Goal: Information Seeking & Learning: Learn about a topic

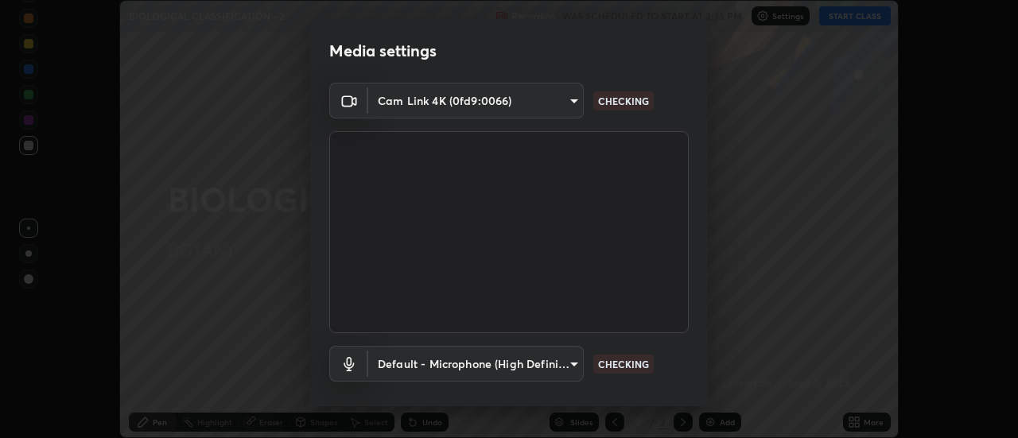
scroll to position [84, 0]
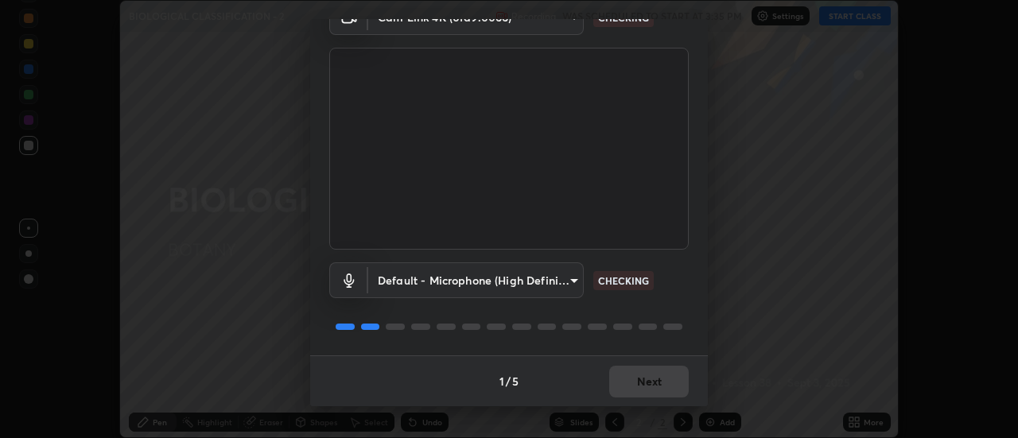
click at [644, 385] on div "1 / 5 Next" at bounding box center [509, 380] width 398 height 51
click at [646, 389] on div "1 / 5 Next" at bounding box center [509, 380] width 398 height 51
click at [648, 386] on div "1 / 5 Next" at bounding box center [509, 380] width 398 height 51
click at [652, 385] on div "1 / 5 Next" at bounding box center [509, 380] width 398 height 51
click at [655, 390] on div "1 / 5 Next" at bounding box center [509, 380] width 398 height 51
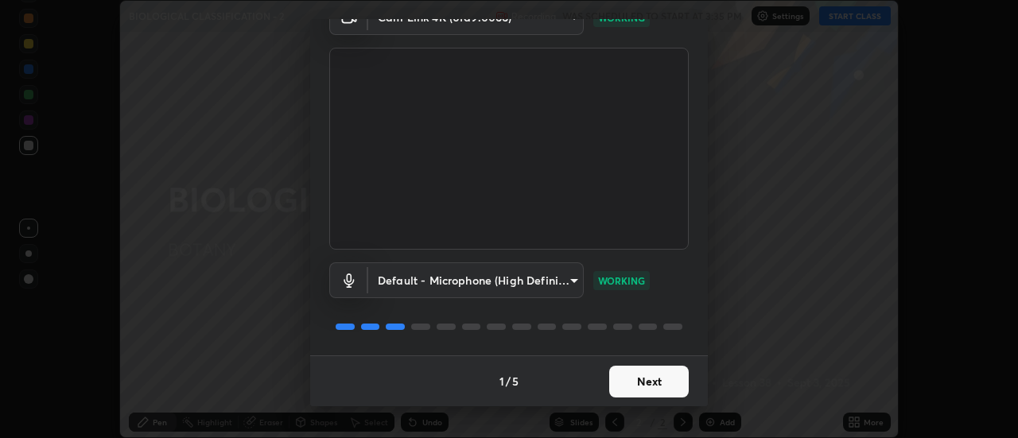
click at [660, 379] on button "Next" at bounding box center [649, 382] width 80 height 32
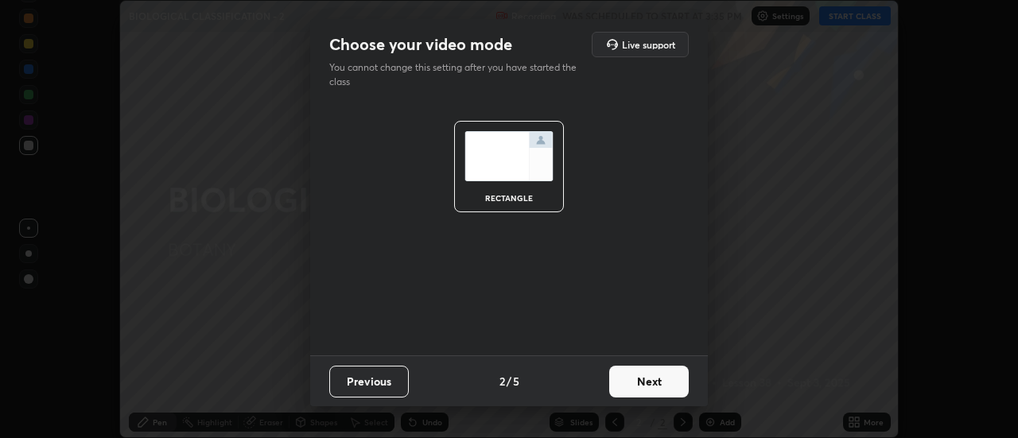
scroll to position [0, 0]
click at [663, 383] on button "Next" at bounding box center [649, 382] width 80 height 32
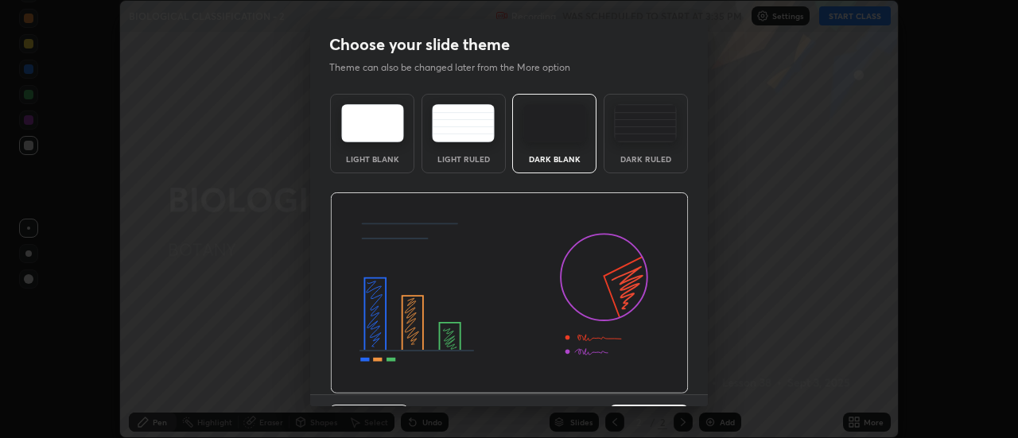
scroll to position [39, 0]
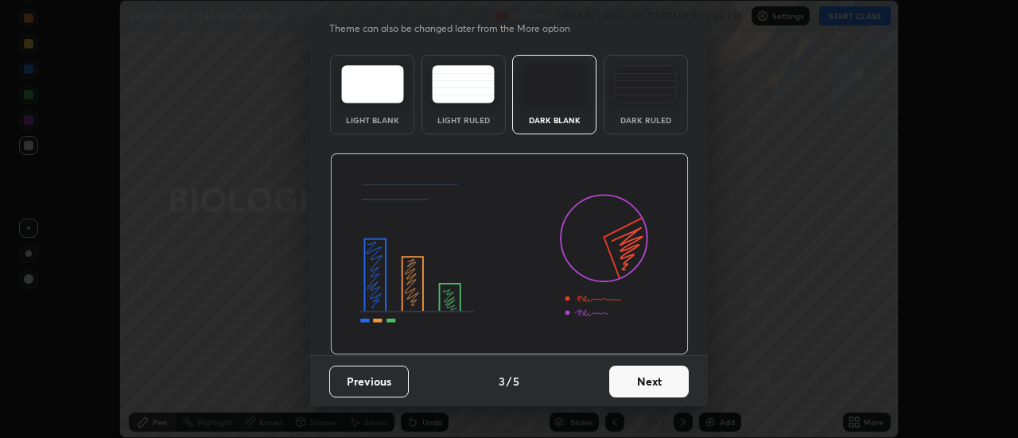
click at [651, 383] on button "Next" at bounding box center [649, 382] width 80 height 32
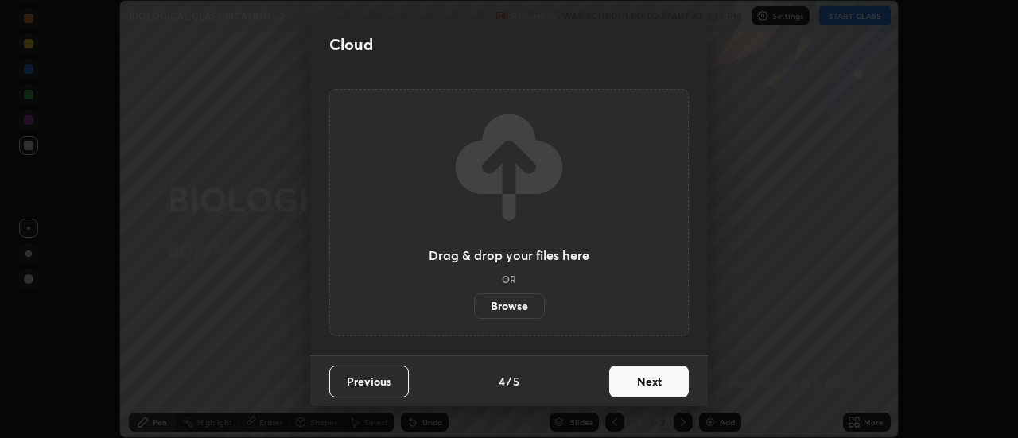
click at [655, 383] on button "Next" at bounding box center [649, 382] width 80 height 32
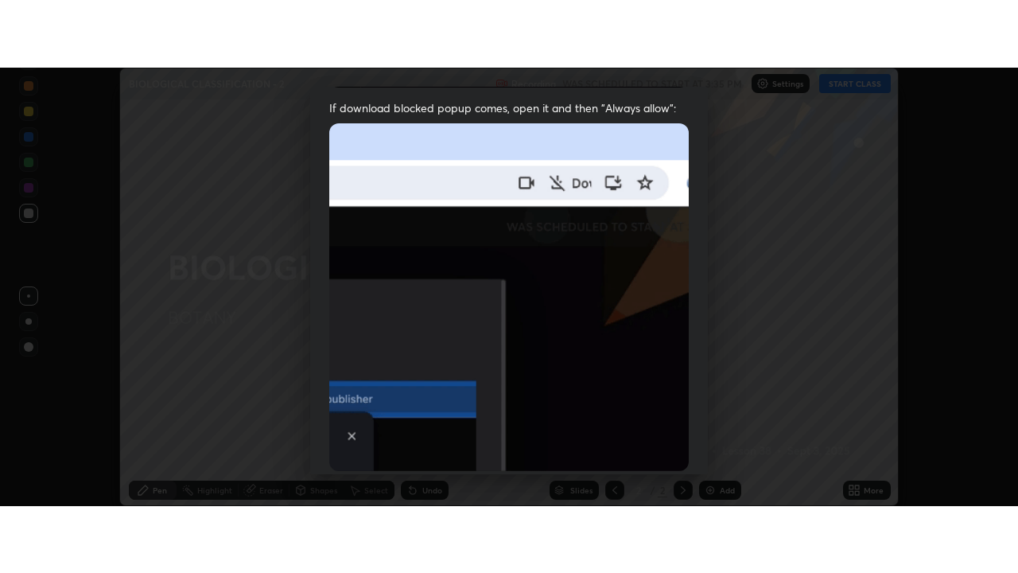
scroll to position [408, 0]
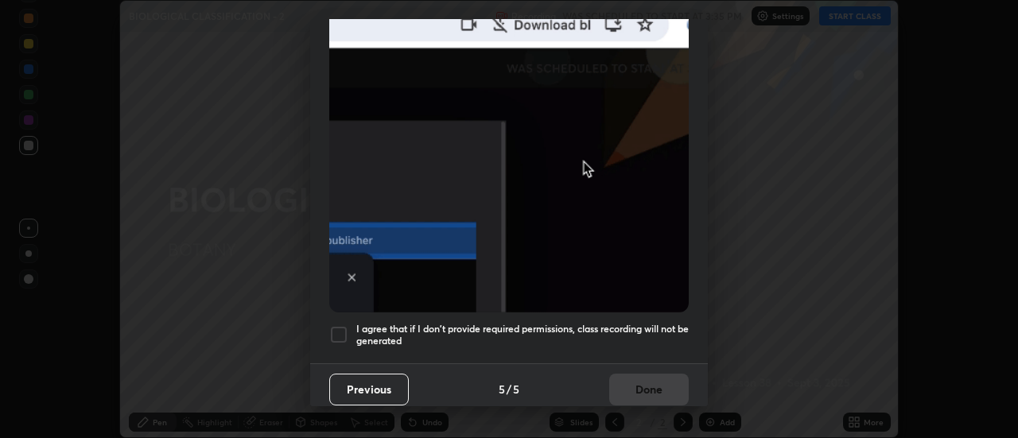
click at [336, 328] on div at bounding box center [338, 334] width 19 height 19
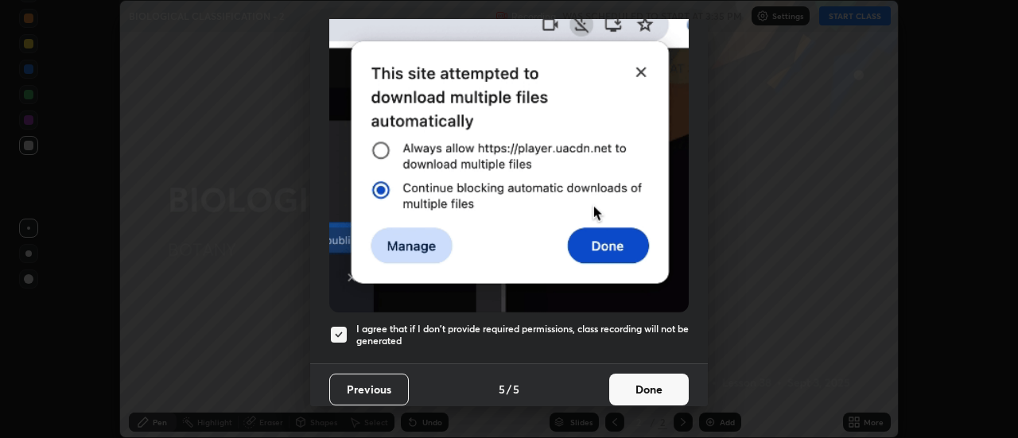
click at [653, 394] on button "Done" at bounding box center [649, 390] width 80 height 32
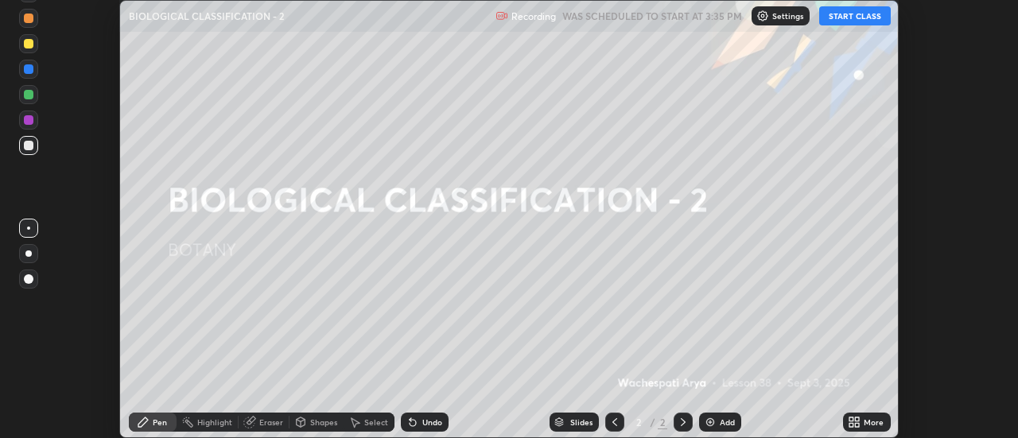
click at [846, 24] on button "START CLASS" at bounding box center [855, 15] width 72 height 19
click at [857, 419] on icon at bounding box center [858, 420] width 4 height 4
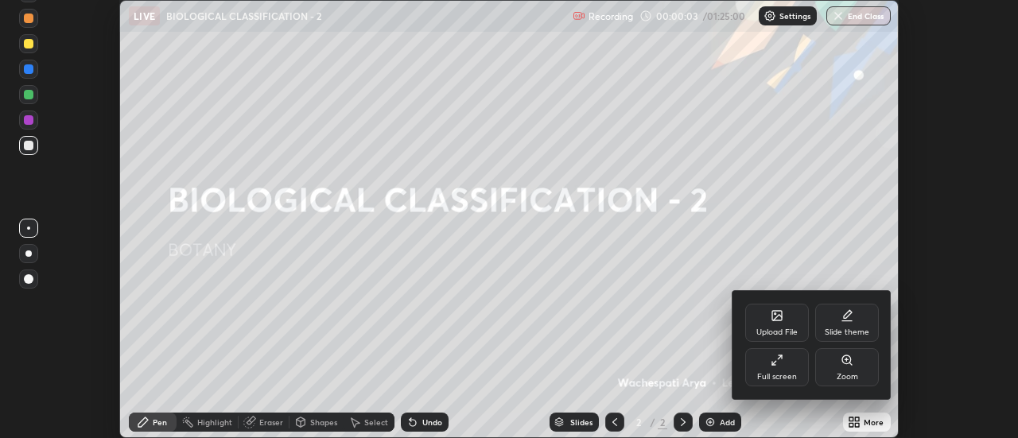
click at [766, 361] on div "Full screen" at bounding box center [777, 367] width 64 height 38
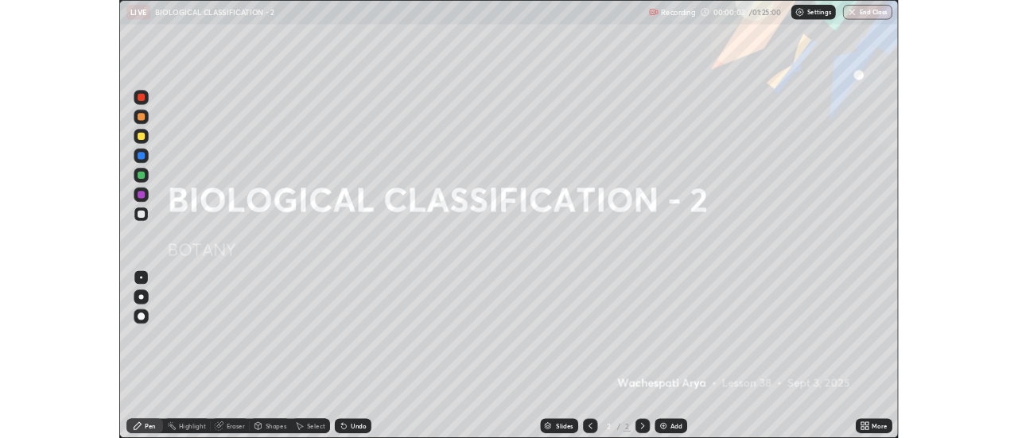
scroll to position [573, 1018]
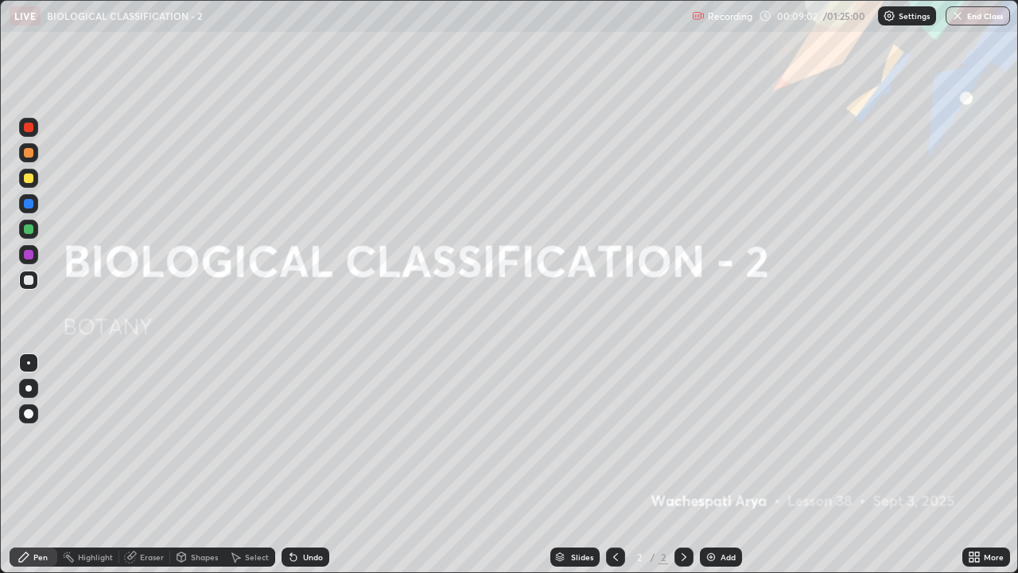
click at [712, 437] on img at bounding box center [711, 556] width 13 height 13
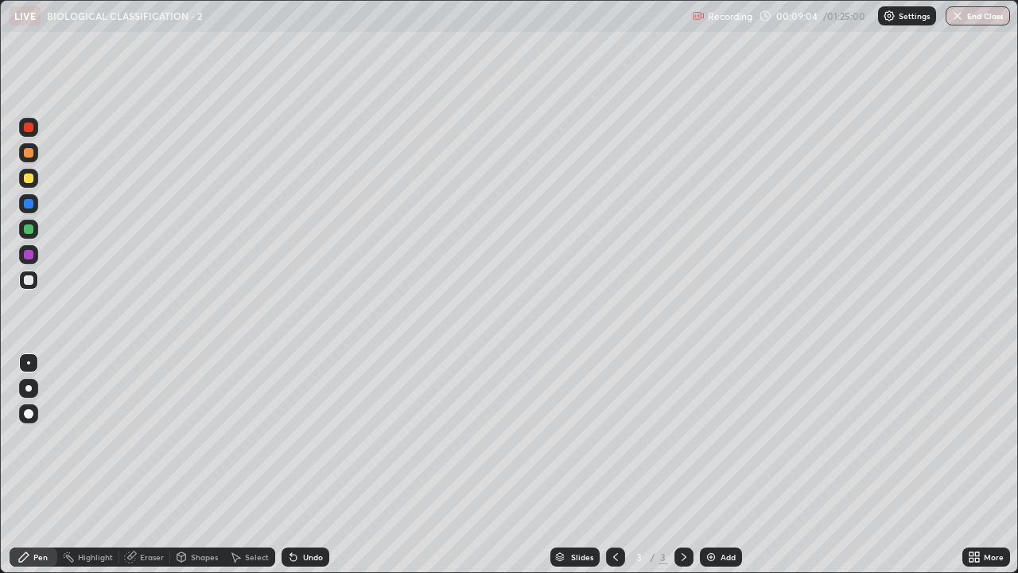
click at [26, 149] on div at bounding box center [29, 153] width 10 height 10
click at [29, 390] on div at bounding box center [28, 388] width 6 height 6
click at [313, 437] on div "Undo" at bounding box center [313, 557] width 20 height 8
click at [303, 437] on div "Undo" at bounding box center [313, 557] width 20 height 8
click at [301, 437] on div "Undo" at bounding box center [306, 556] width 48 height 19
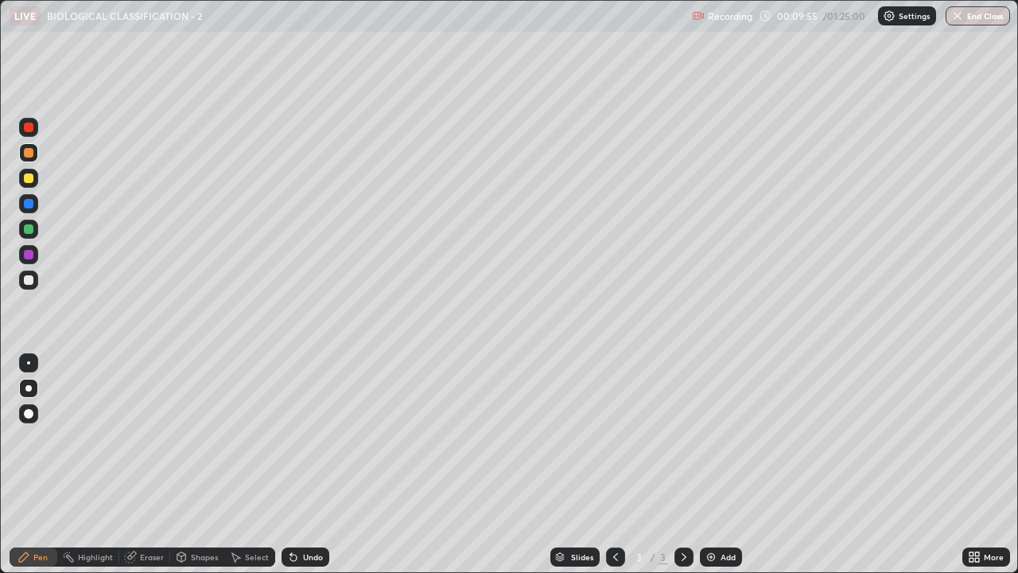
click at [303, 437] on div "Undo" at bounding box center [313, 557] width 20 height 8
click at [27, 280] on div at bounding box center [29, 280] width 10 height 10
click at [26, 226] on div at bounding box center [29, 229] width 10 height 10
click at [29, 179] on div at bounding box center [29, 178] width 10 height 10
click at [27, 231] on div at bounding box center [29, 229] width 10 height 10
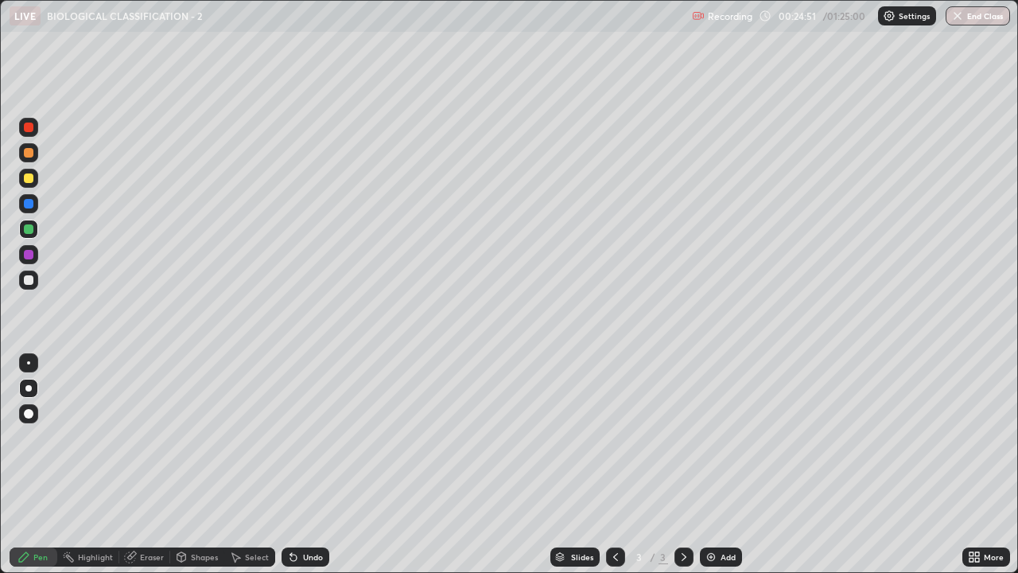
click at [37, 178] on div at bounding box center [28, 178] width 19 height 19
click at [246, 437] on div "Select" at bounding box center [257, 557] width 24 height 8
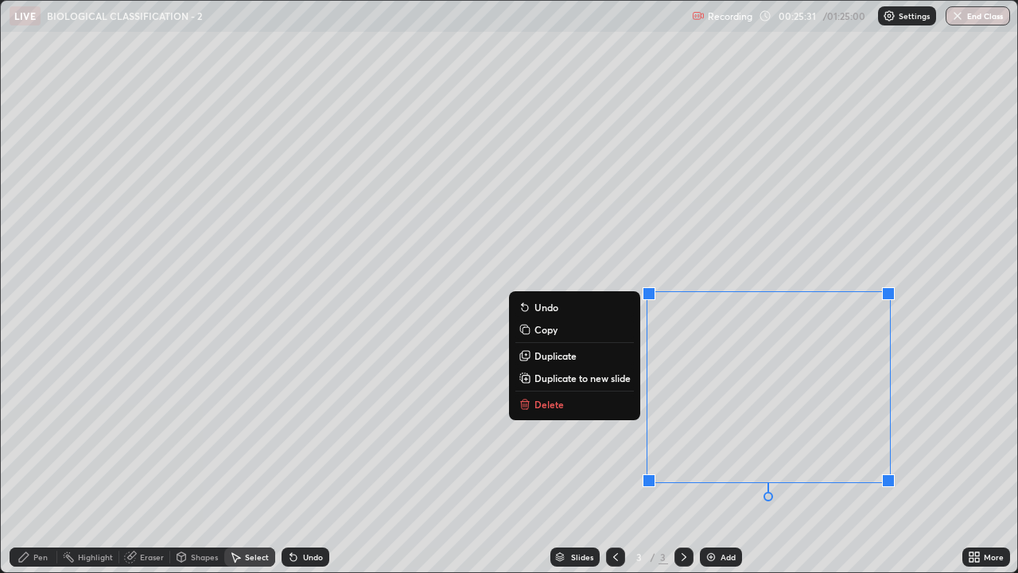
click at [569, 402] on button "Delete" at bounding box center [574, 403] width 118 height 19
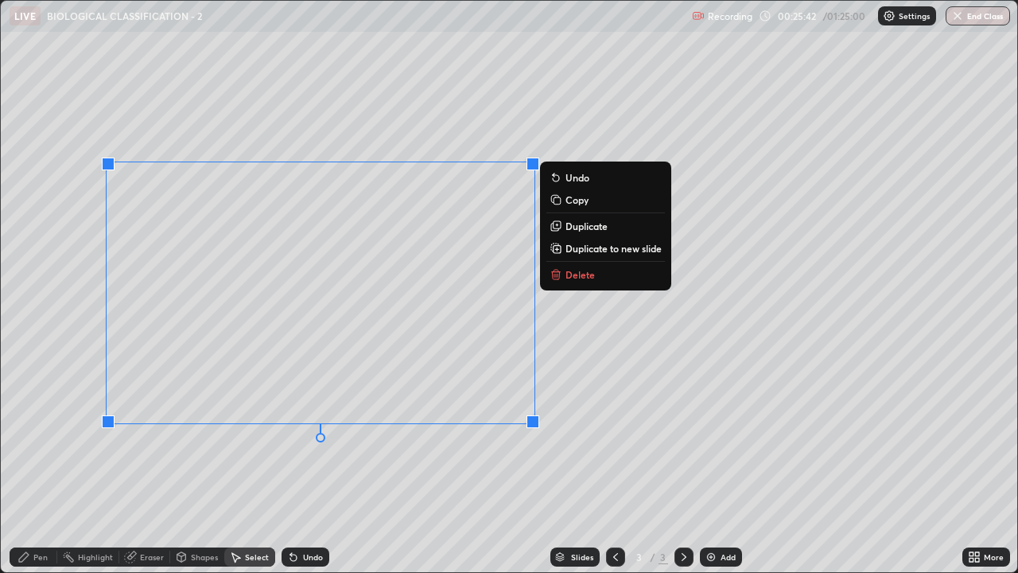
click at [583, 276] on p "Delete" at bounding box center [579, 274] width 29 height 13
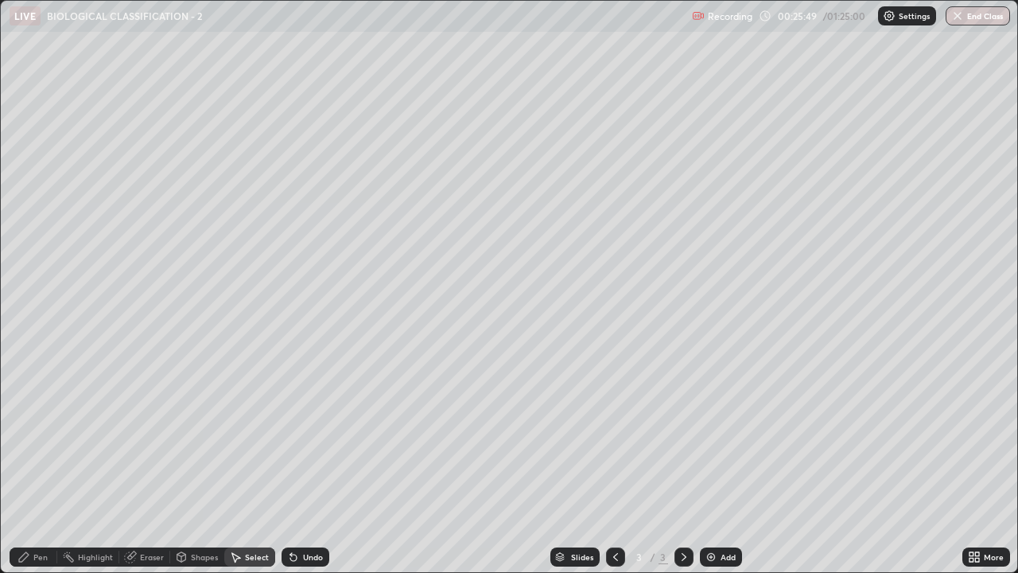
click at [26, 437] on icon at bounding box center [23, 556] width 13 height 13
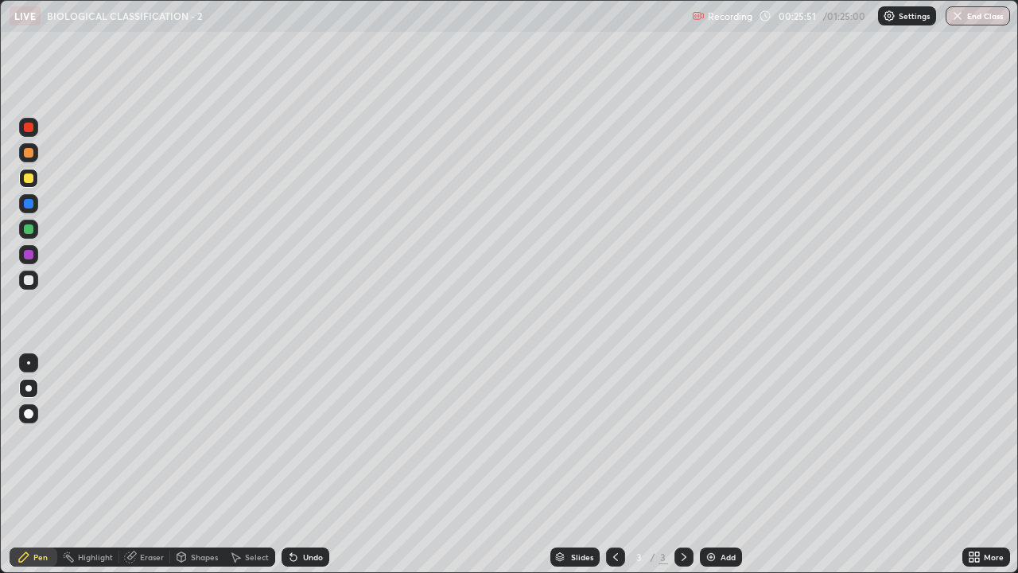
click at [26, 181] on div at bounding box center [29, 178] width 10 height 10
click at [30, 157] on div at bounding box center [29, 153] width 10 height 10
click at [30, 279] on div at bounding box center [29, 280] width 10 height 10
click at [27, 150] on div at bounding box center [29, 153] width 10 height 10
click at [28, 126] on div at bounding box center [29, 127] width 10 height 10
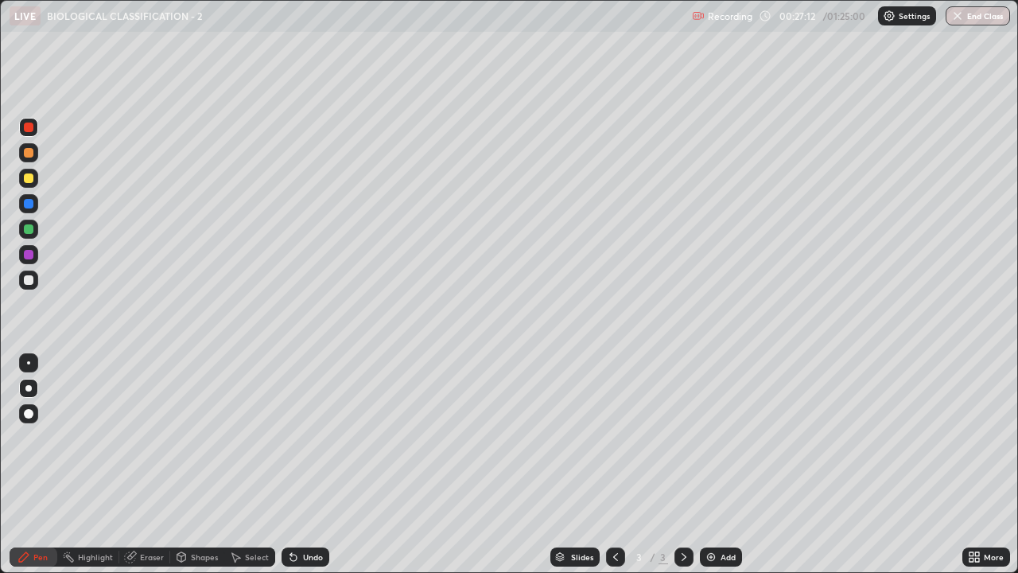
click at [25, 207] on div at bounding box center [29, 204] width 10 height 10
click at [30, 153] on div at bounding box center [29, 153] width 10 height 10
click at [32, 125] on div at bounding box center [29, 127] width 10 height 10
click at [290, 437] on icon at bounding box center [291, 554] width 2 height 2
click at [306, 437] on div "Undo" at bounding box center [313, 557] width 20 height 8
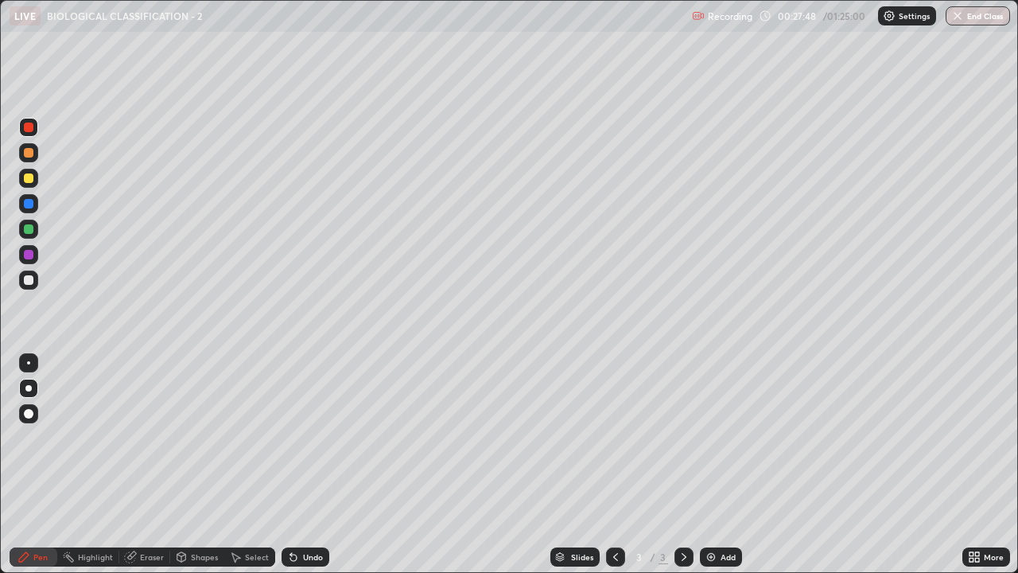
click at [299, 437] on div "Undo" at bounding box center [306, 556] width 48 height 19
click at [25, 182] on div at bounding box center [29, 178] width 10 height 10
click at [31, 155] on div at bounding box center [29, 153] width 10 height 10
click at [21, 180] on div at bounding box center [28, 178] width 19 height 19
click at [29, 232] on div at bounding box center [29, 229] width 10 height 10
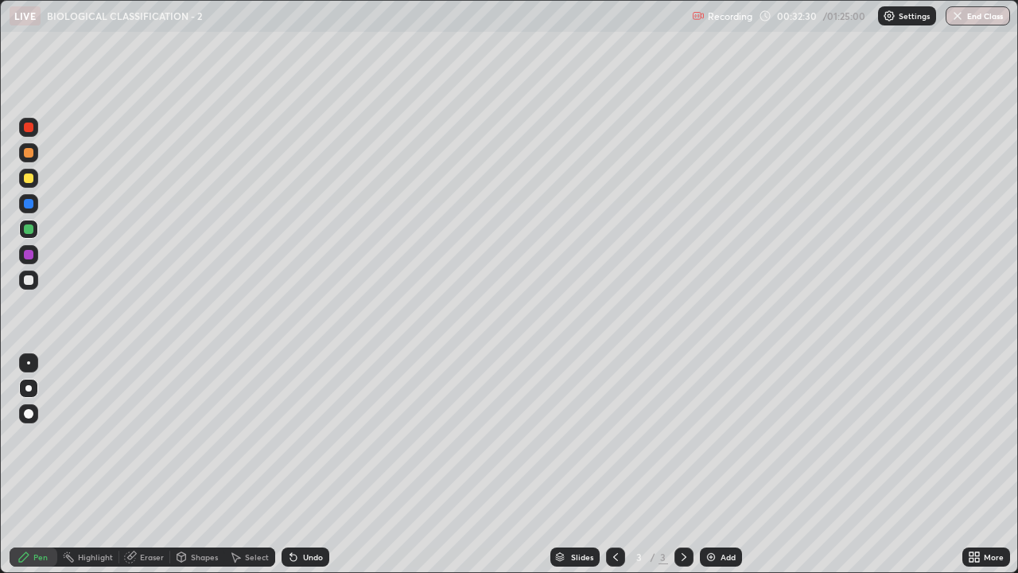
click at [970, 437] on icon at bounding box center [971, 559] width 4 height 4
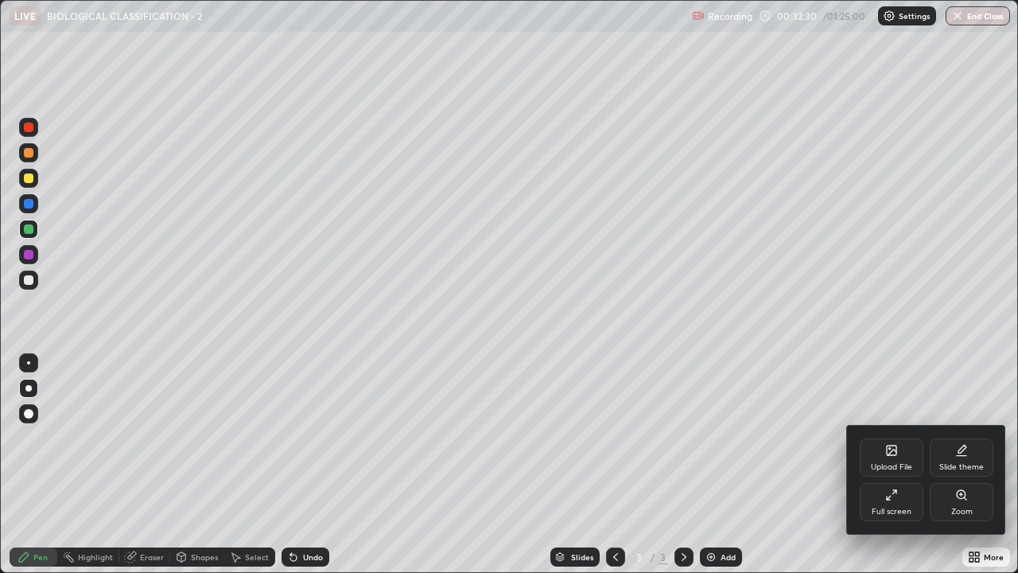
click at [892, 437] on icon at bounding box center [891, 494] width 13 height 13
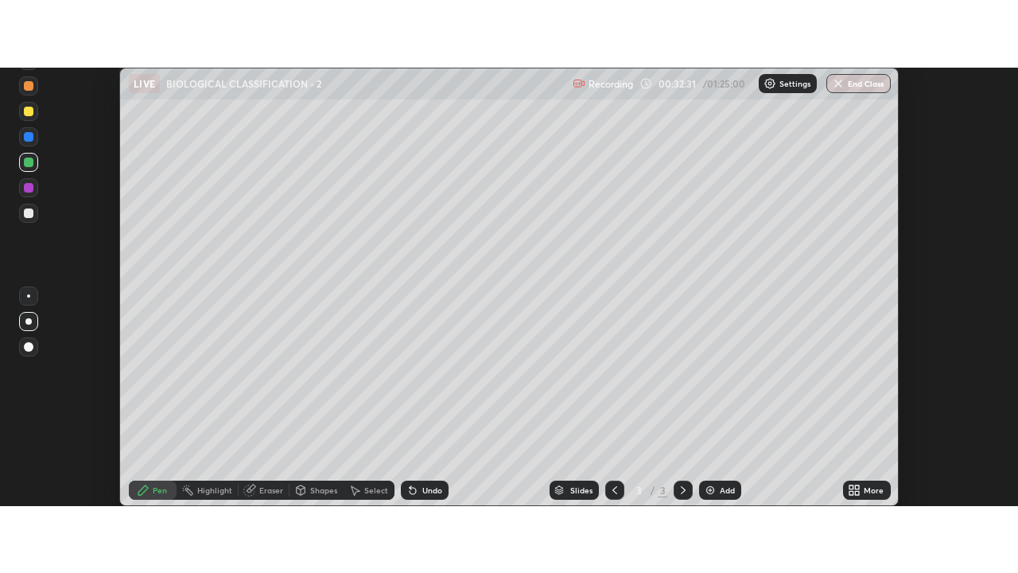
scroll to position [79091, 78511]
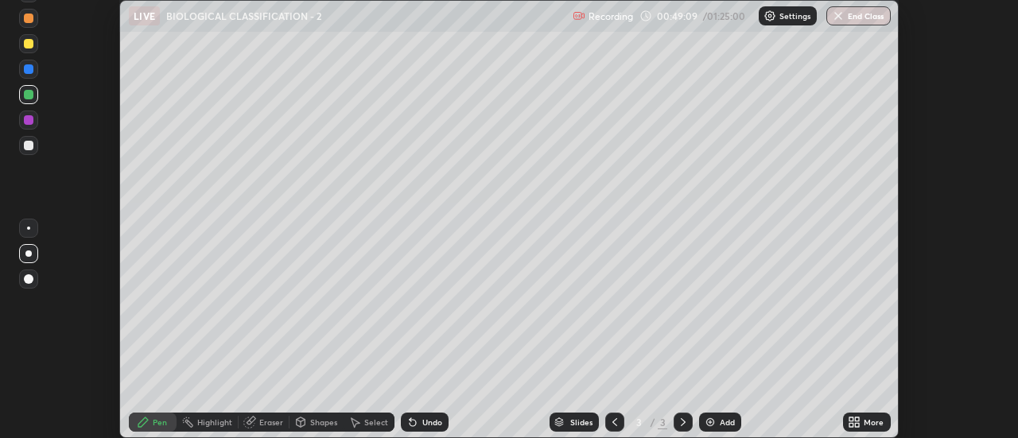
click at [856, 425] on icon at bounding box center [858, 425] width 4 height 4
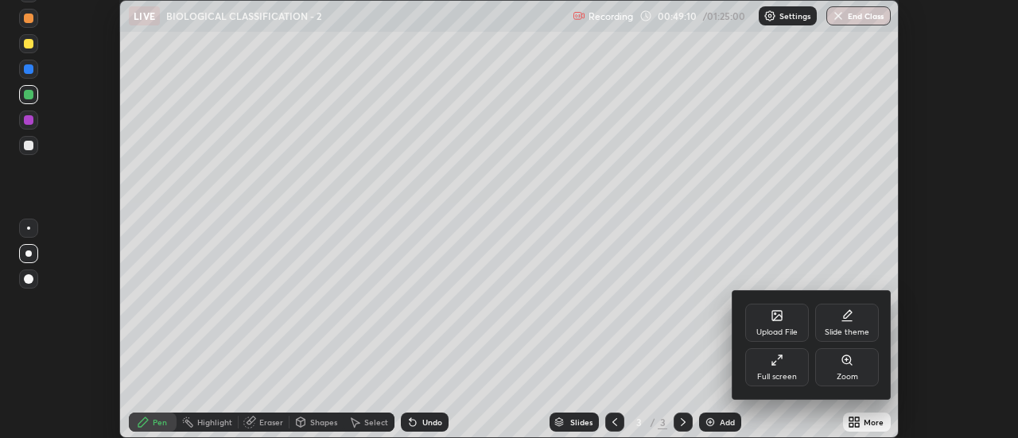
click at [789, 373] on div "Full screen" at bounding box center [777, 377] width 40 height 8
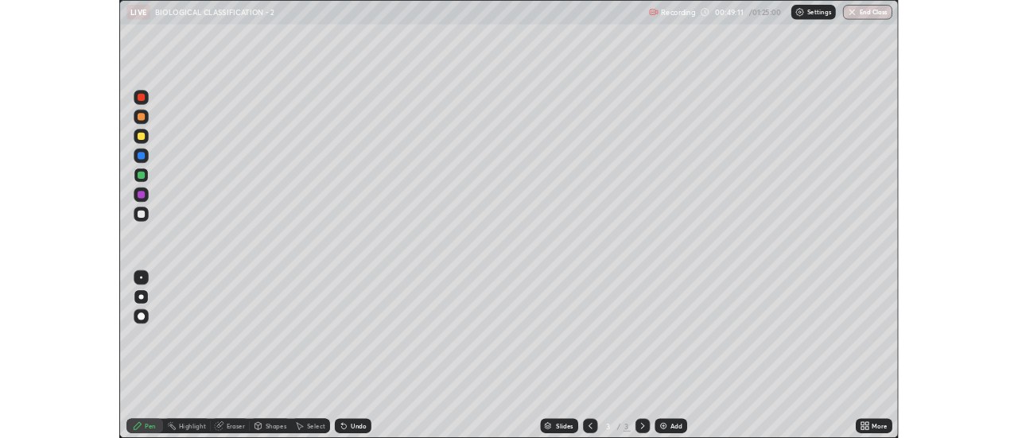
scroll to position [573, 1018]
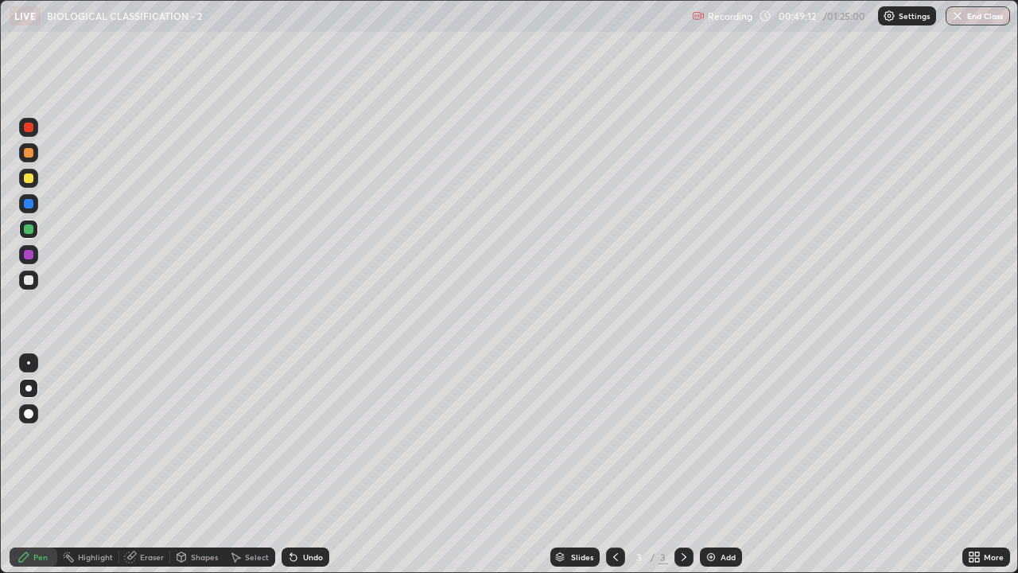
click at [727, 437] on div "Add" at bounding box center [728, 557] width 15 height 8
click at [34, 159] on div at bounding box center [28, 152] width 19 height 19
click at [29, 388] on div at bounding box center [28, 388] width 6 height 6
click at [305, 437] on div "Undo" at bounding box center [313, 557] width 20 height 8
click at [25, 282] on div at bounding box center [29, 280] width 10 height 10
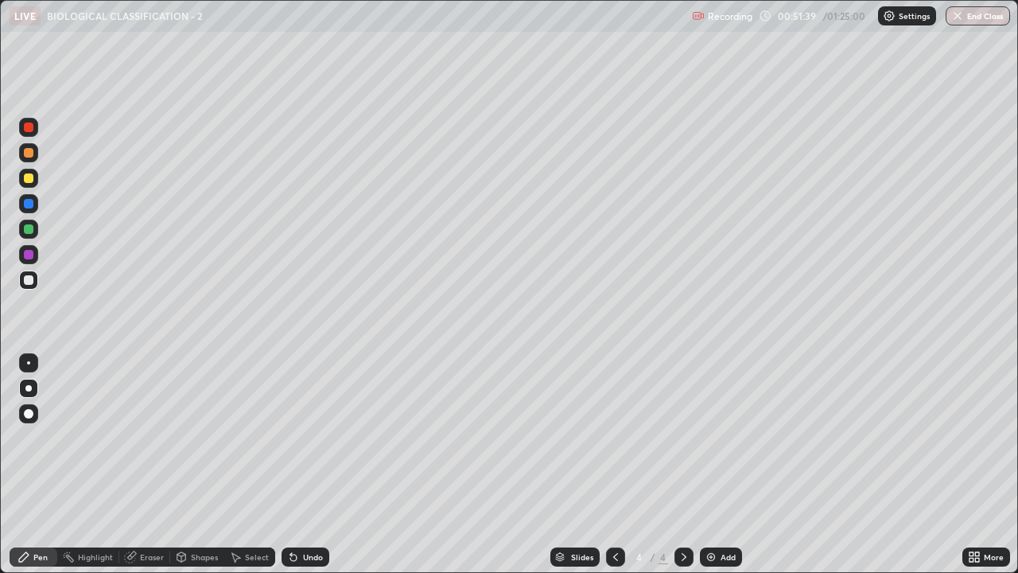
click at [186, 437] on icon at bounding box center [181, 556] width 13 height 13
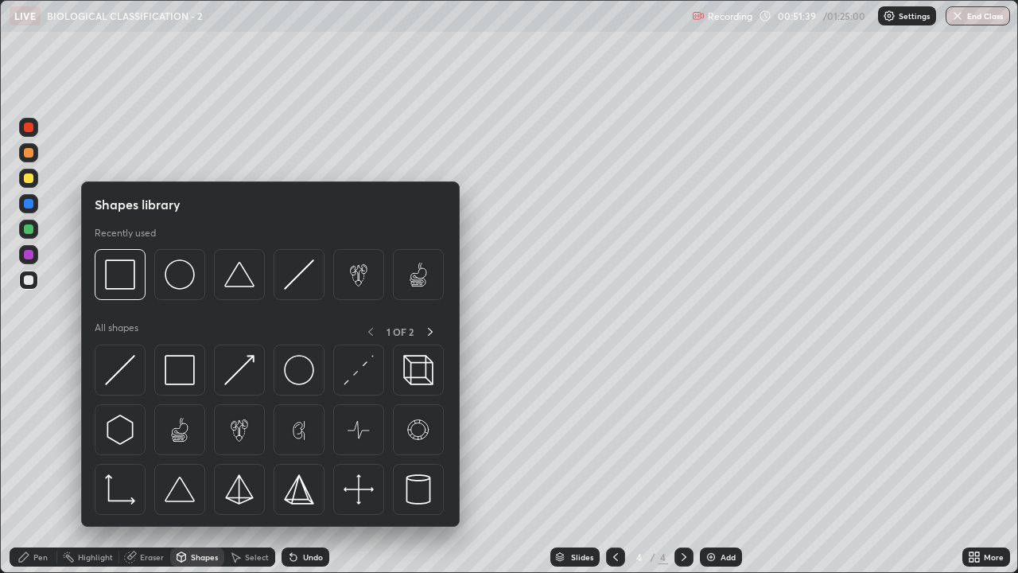
click at [138, 437] on div "Eraser" at bounding box center [144, 556] width 51 height 19
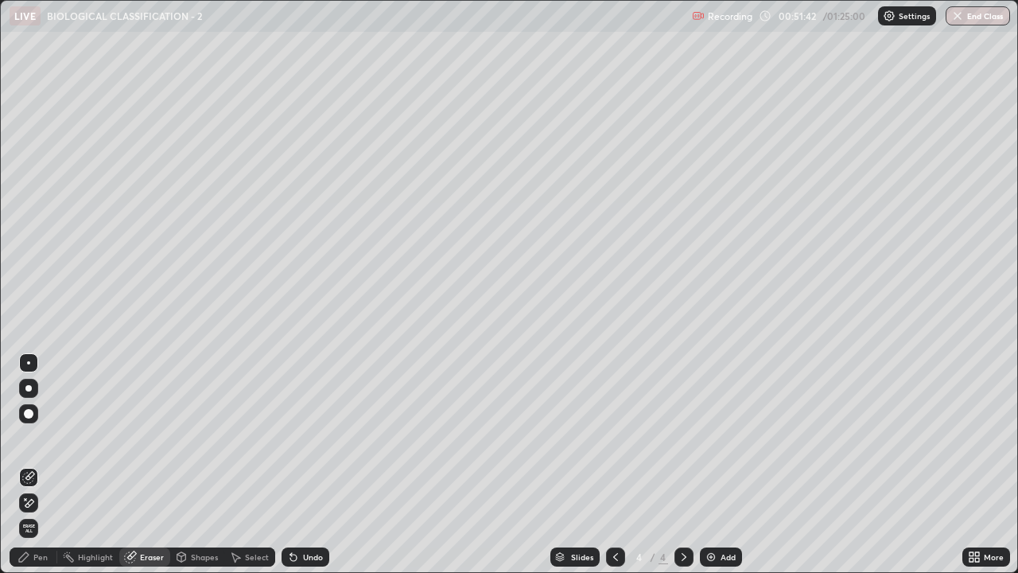
click at [37, 437] on div "Pen" at bounding box center [40, 557] width 14 height 8
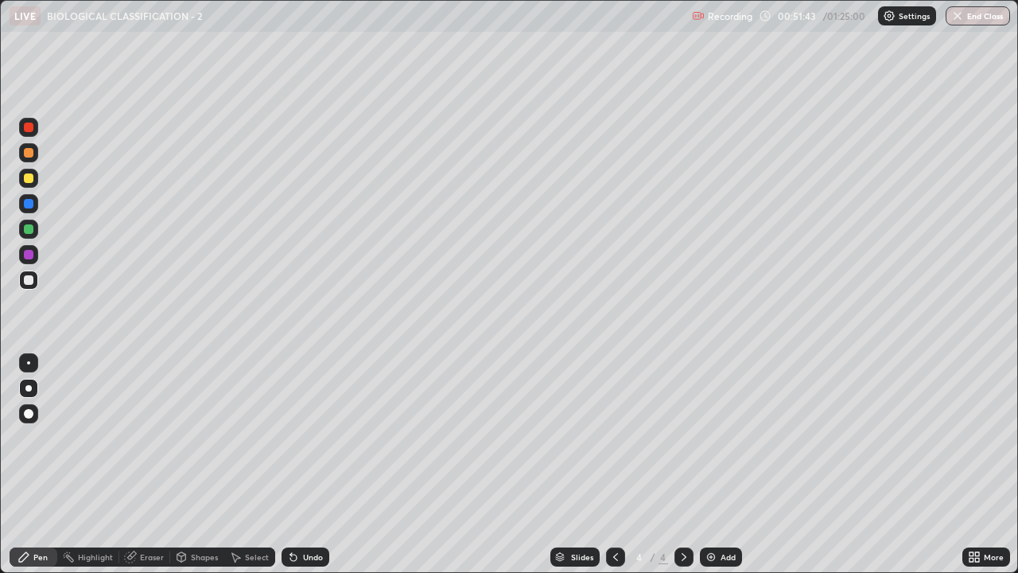
click at [28, 154] on div at bounding box center [29, 153] width 10 height 10
click at [29, 179] on div at bounding box center [29, 178] width 10 height 10
click at [29, 279] on div at bounding box center [29, 280] width 10 height 10
click at [728, 437] on div "Add" at bounding box center [721, 556] width 42 height 19
click at [28, 180] on div at bounding box center [29, 178] width 10 height 10
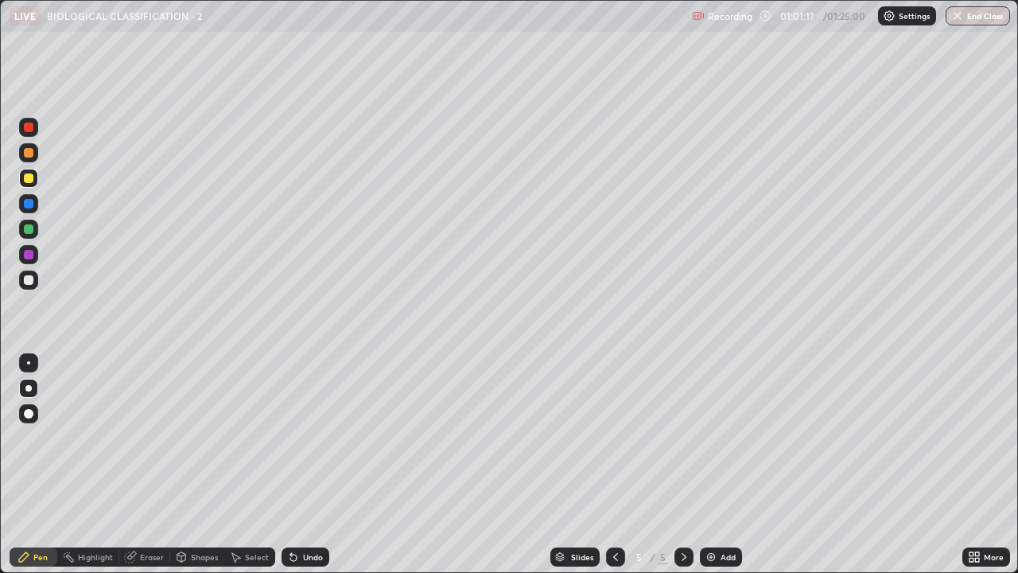
click at [32, 282] on div at bounding box center [29, 280] width 10 height 10
click at [717, 437] on div "Add" at bounding box center [721, 556] width 42 height 19
click at [29, 154] on div at bounding box center [29, 153] width 10 height 10
click at [26, 277] on div at bounding box center [29, 280] width 10 height 10
click at [40, 437] on div "Pen" at bounding box center [40, 557] width 14 height 8
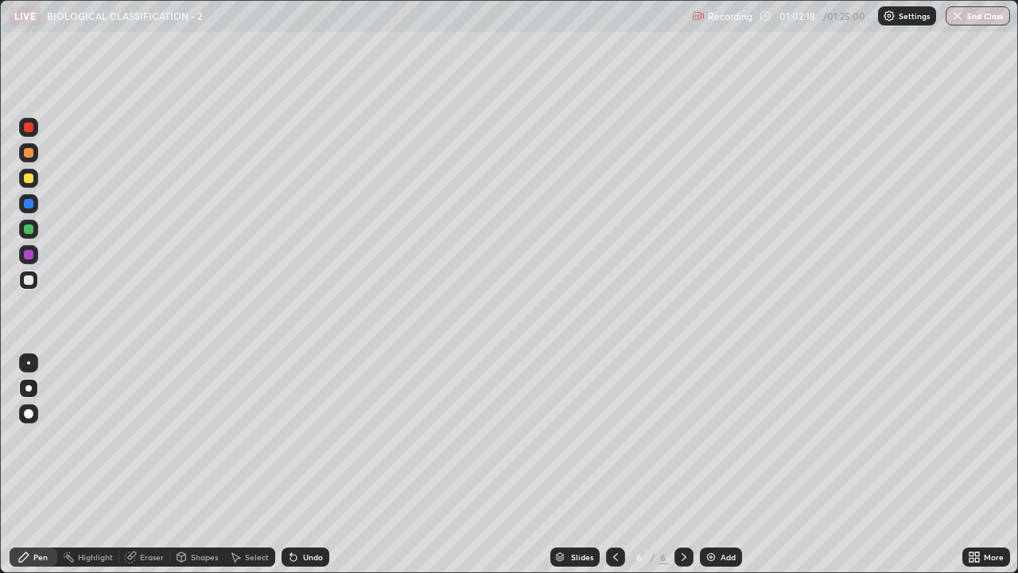
click at [92, 437] on div "Highlight" at bounding box center [95, 557] width 35 height 8
click at [28, 437] on icon at bounding box center [29, 477] width 2 height 2
click at [25, 437] on icon at bounding box center [28, 502] width 13 height 13
click at [25, 180] on div at bounding box center [29, 178] width 10 height 10
click at [42, 437] on div "Pen" at bounding box center [40, 557] width 14 height 8
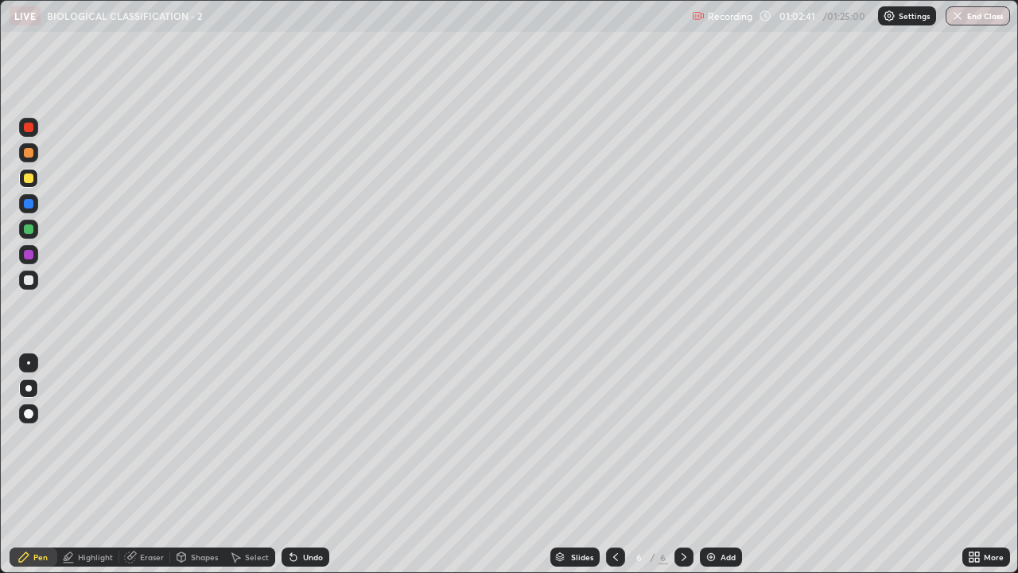
click at [29, 254] on div at bounding box center [29, 255] width 10 height 10
click at [28, 412] on div at bounding box center [29, 414] width 10 height 10
click at [21, 276] on div at bounding box center [28, 279] width 19 height 19
click at [26, 257] on div at bounding box center [29, 255] width 10 height 10
click at [29, 388] on div at bounding box center [28, 388] width 6 height 6
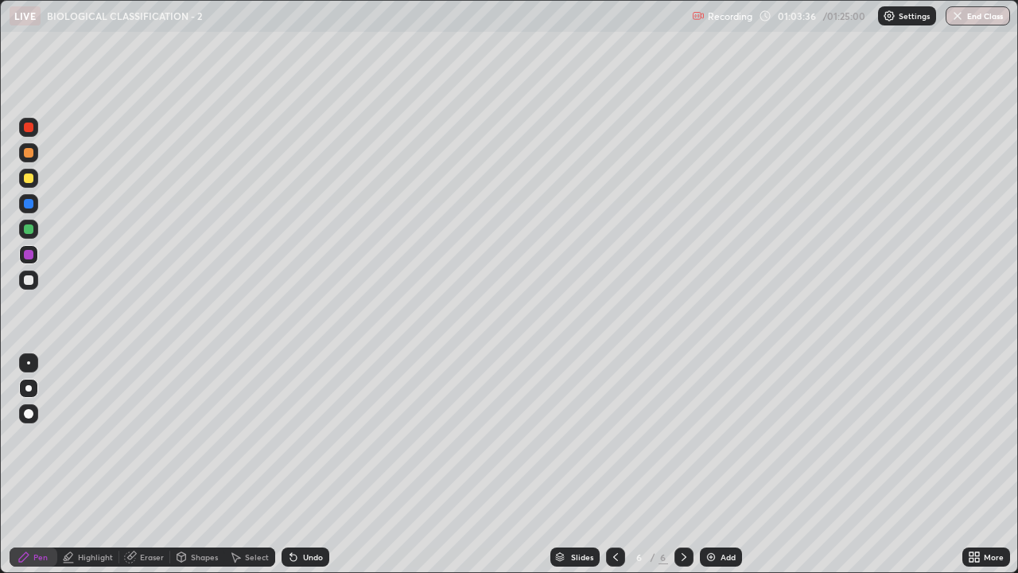
click at [30, 282] on div at bounding box center [29, 280] width 10 height 10
click at [26, 153] on div at bounding box center [29, 153] width 10 height 10
click at [34, 179] on div at bounding box center [28, 178] width 19 height 19
click at [30, 284] on div at bounding box center [29, 280] width 10 height 10
click at [25, 417] on div at bounding box center [28, 413] width 19 height 19
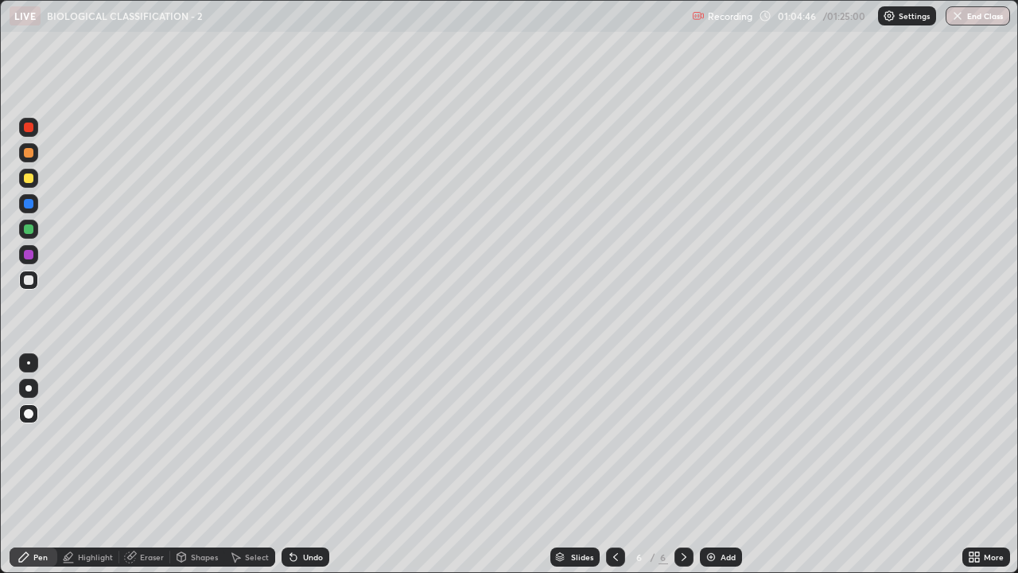
click at [30, 390] on div at bounding box center [28, 388] width 6 height 6
click at [32, 258] on div at bounding box center [29, 255] width 10 height 10
click at [28, 280] on div at bounding box center [29, 280] width 10 height 10
click at [29, 389] on div at bounding box center [28, 388] width 6 height 6
click at [32, 231] on div at bounding box center [29, 229] width 10 height 10
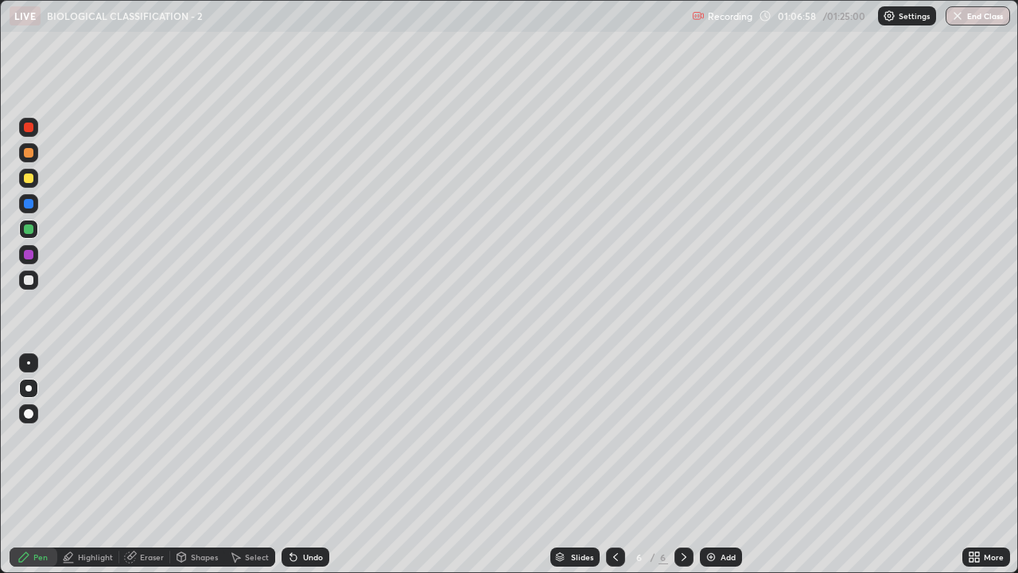
click at [29, 227] on div at bounding box center [29, 229] width 10 height 10
click at [25, 255] on div at bounding box center [29, 255] width 10 height 10
click at [25, 283] on div at bounding box center [29, 280] width 10 height 10
click at [30, 257] on div at bounding box center [29, 255] width 10 height 10
click at [24, 280] on div at bounding box center [29, 280] width 10 height 10
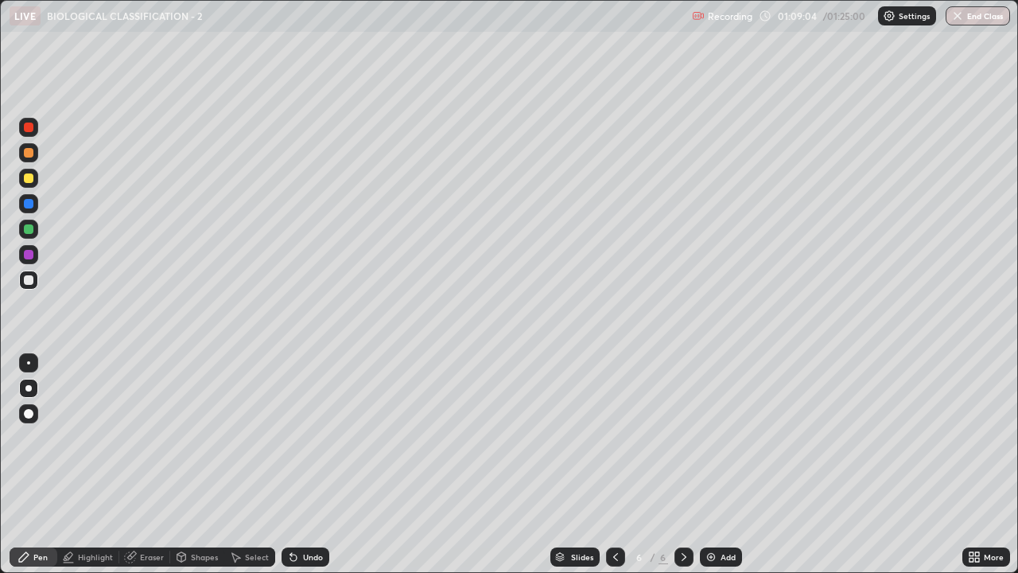
click at [26, 127] on div at bounding box center [29, 127] width 10 height 10
click at [25, 206] on div at bounding box center [29, 204] width 10 height 10
click at [972, 14] on button "End Class" at bounding box center [978, 15] width 63 height 19
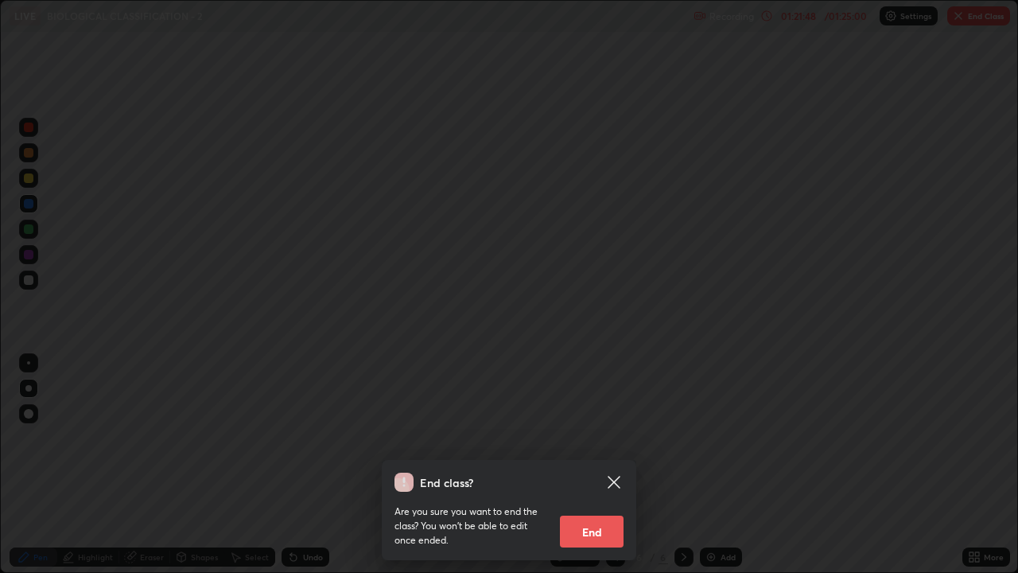
click at [585, 437] on button "End" at bounding box center [592, 531] width 64 height 32
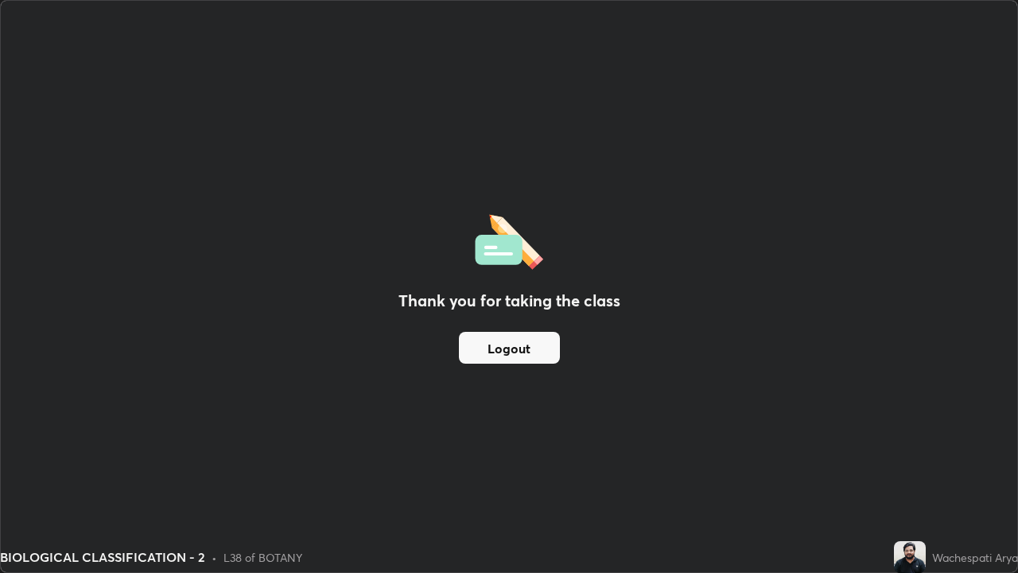
click at [538, 348] on button "Logout" at bounding box center [509, 348] width 101 height 32
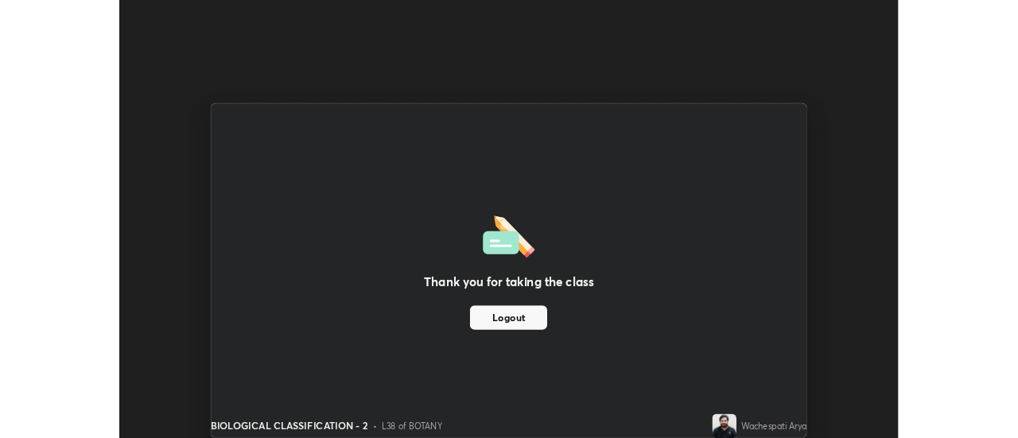
scroll to position [79091, 78511]
